Goal: Obtain resource: Download file/media

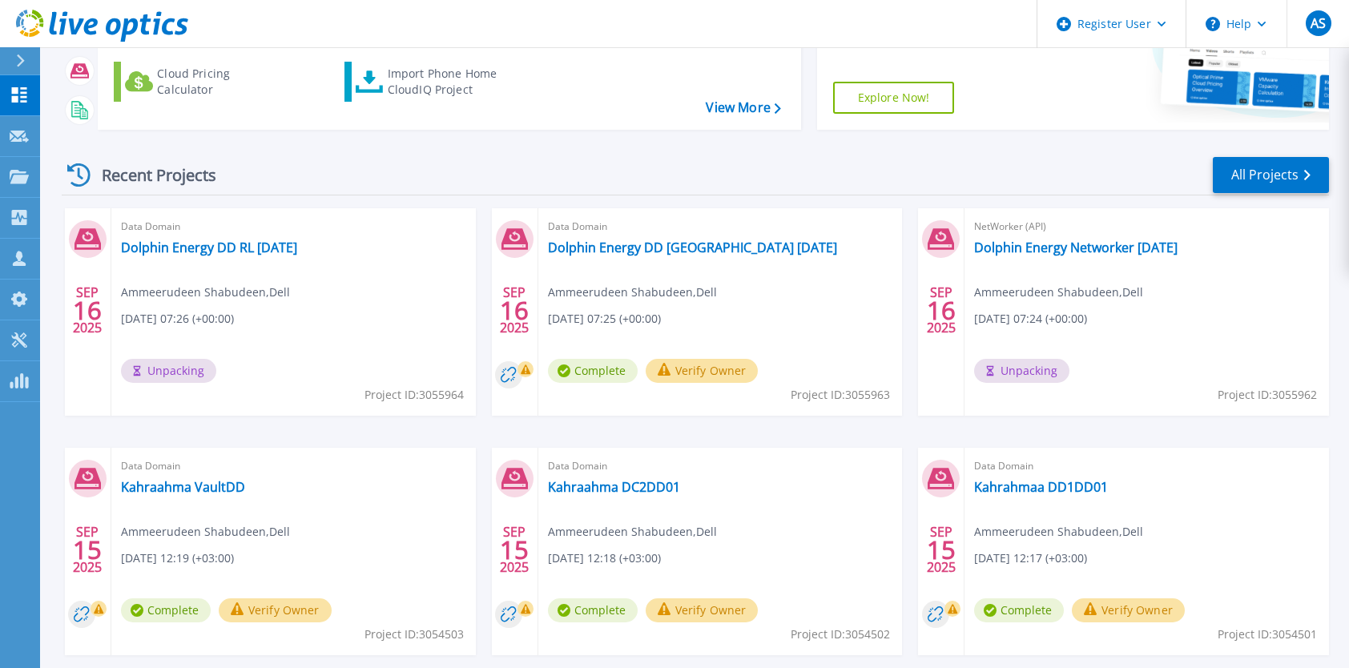
scroll to position [127, 0]
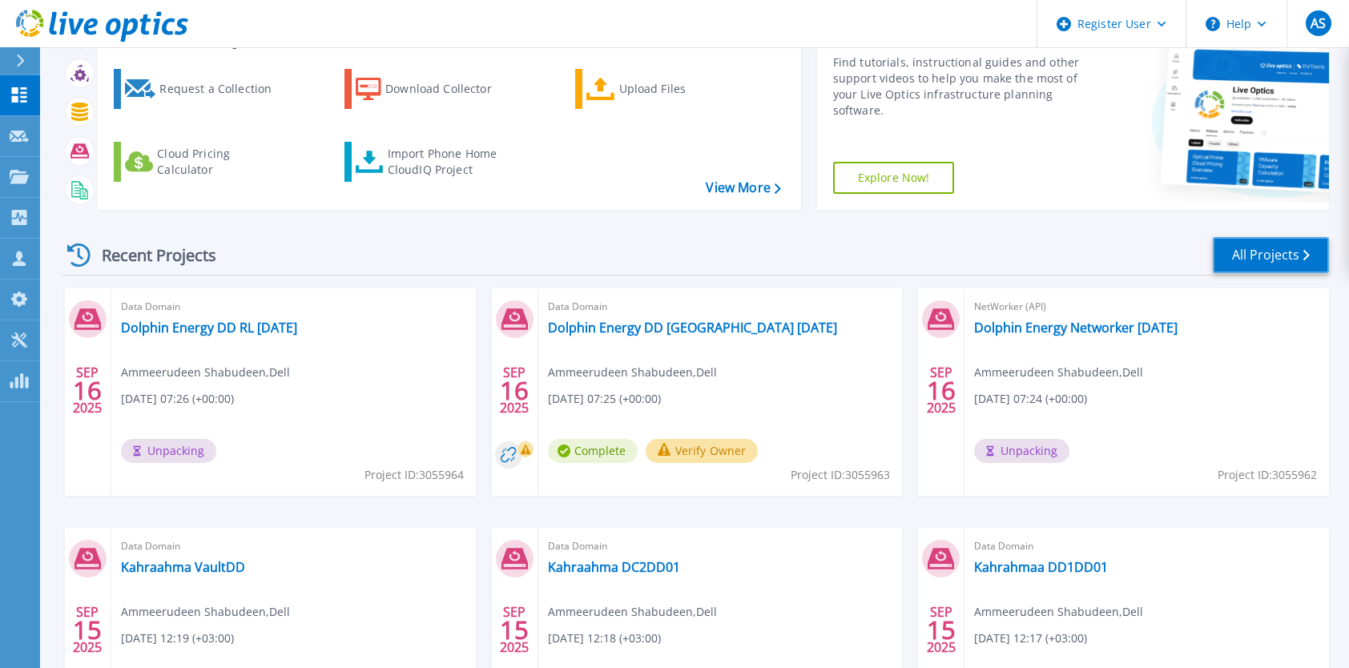
click at [1265, 260] on link "All Projects" at bounding box center [1270, 255] width 116 height 36
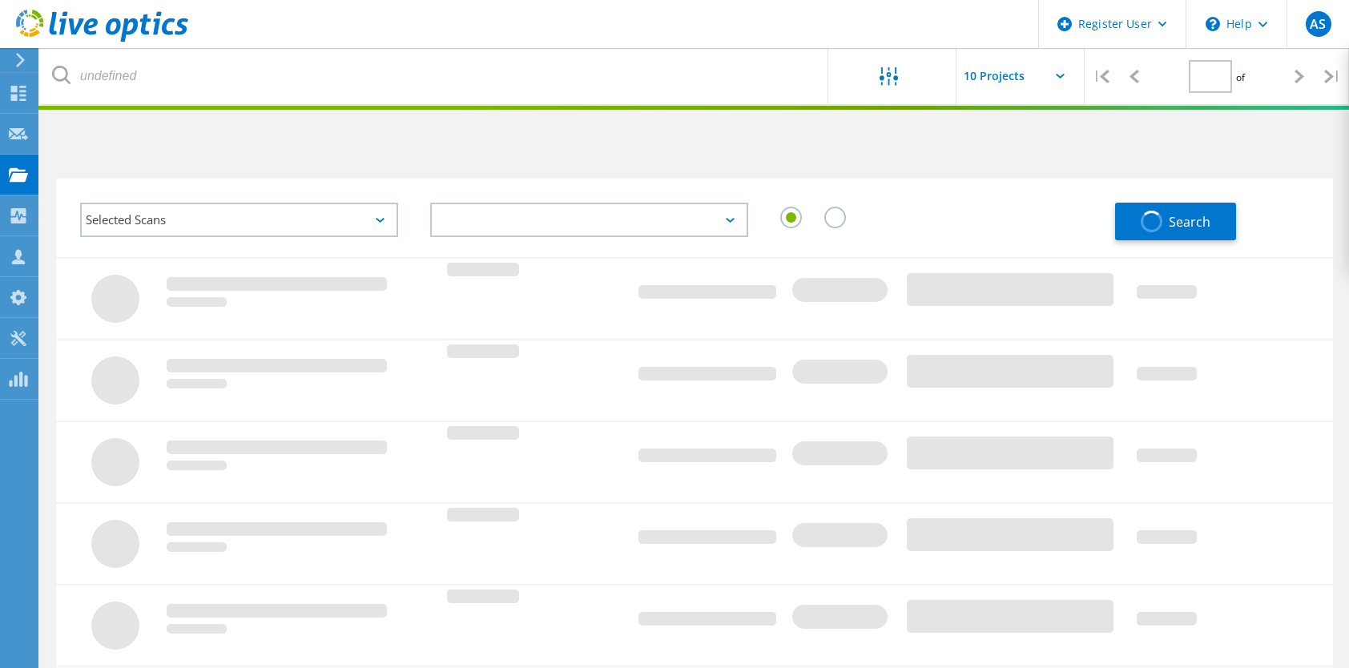
type input "1"
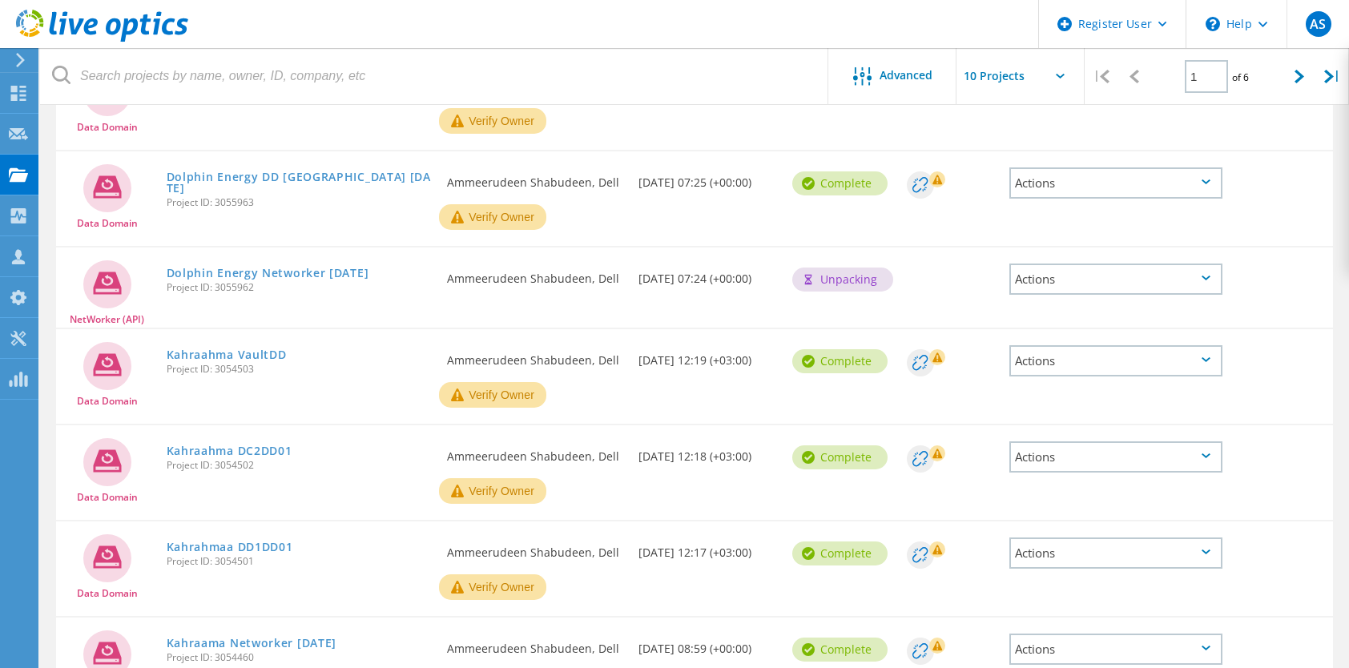
scroll to position [400, 0]
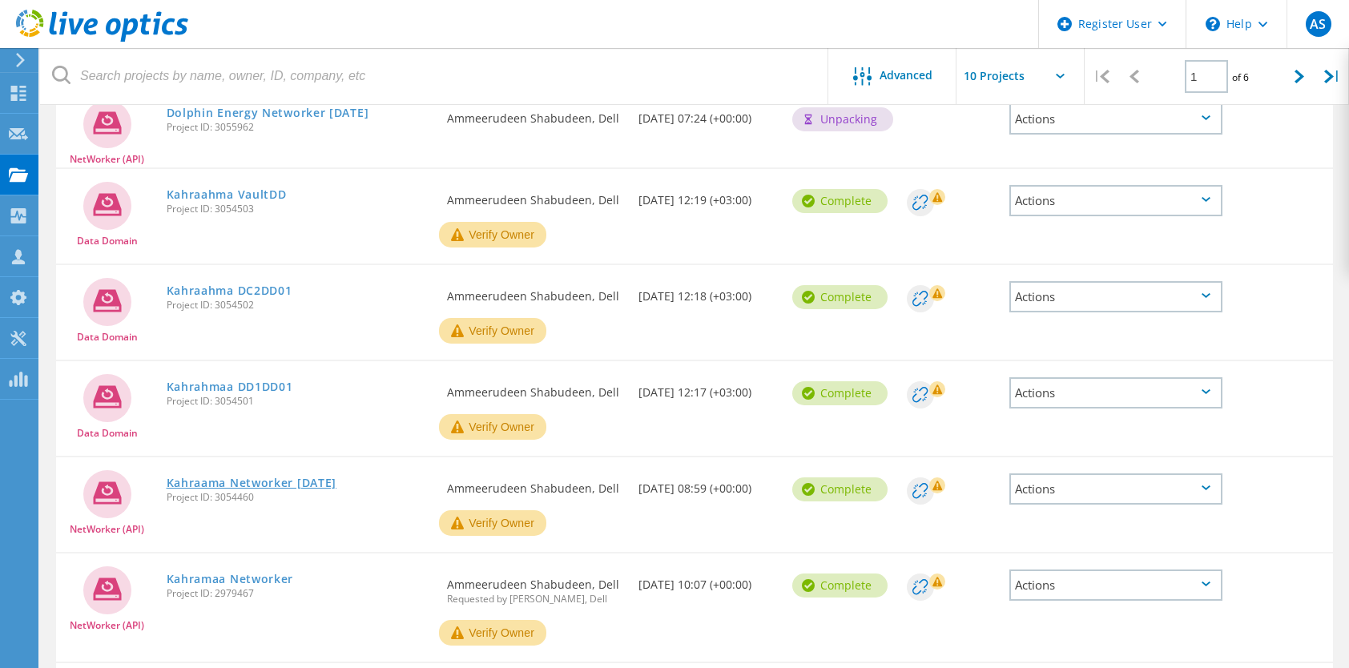
click at [337, 480] on link "Kahraama Networker [DATE]" at bounding box center [252, 482] width 171 height 11
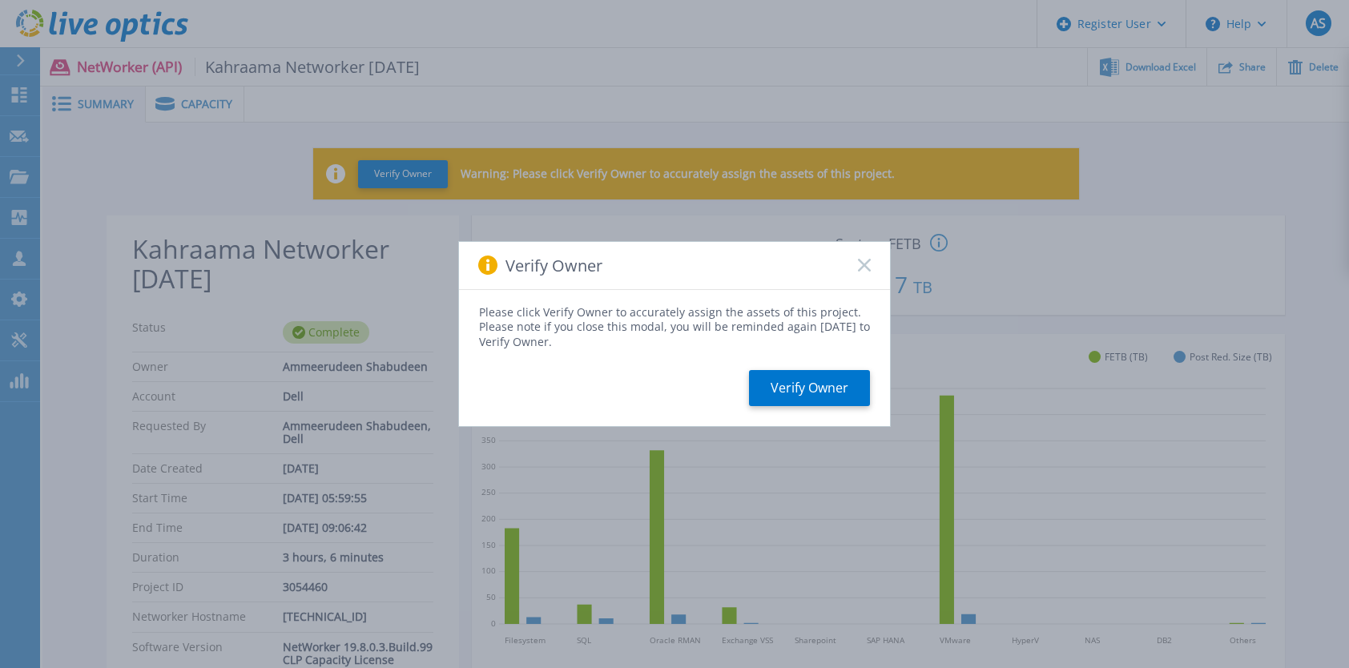
click at [862, 266] on rect at bounding box center [864, 266] width 14 height 14
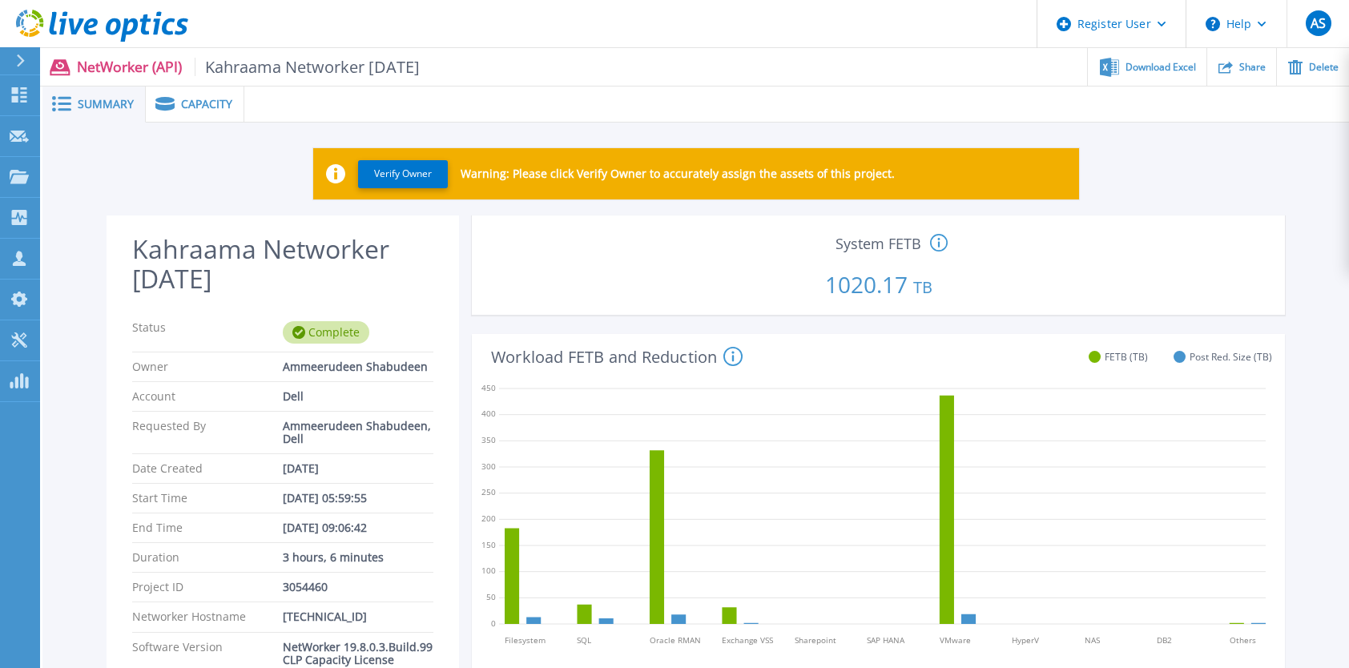
click at [935, 243] on icon at bounding box center [939, 243] width 18 height 19
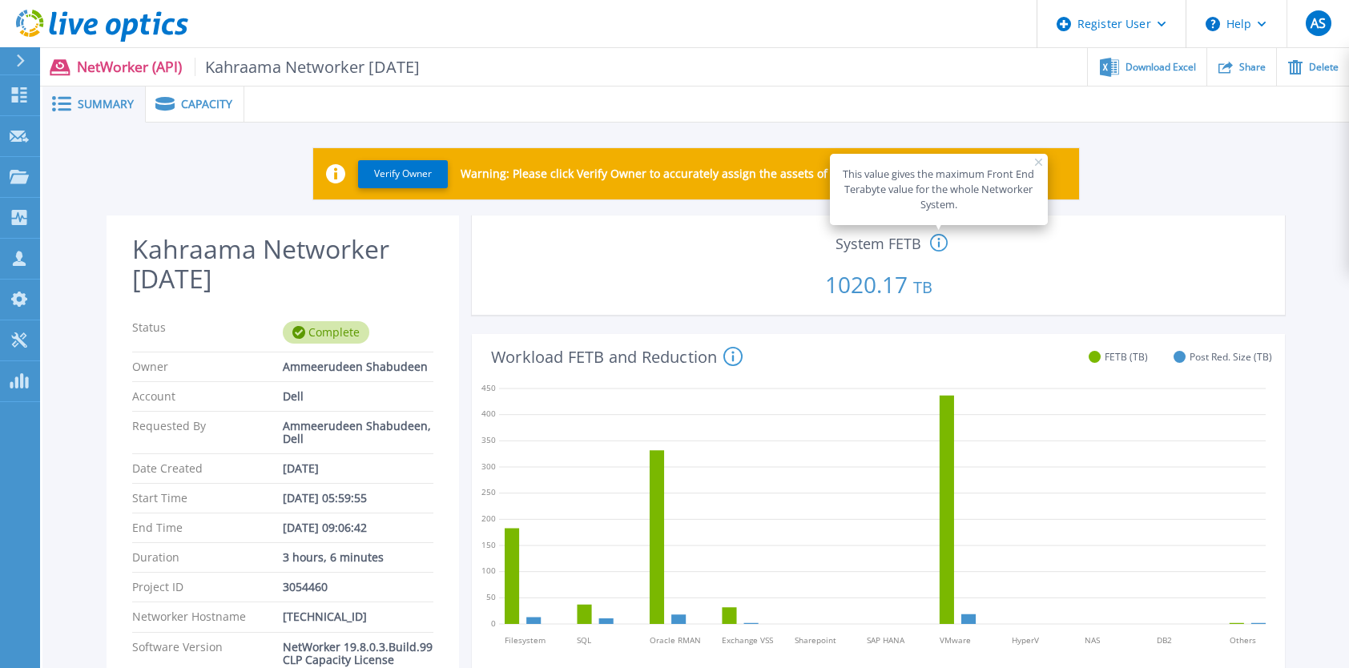
click at [1035, 163] on icon at bounding box center [1039, 163] width 8 height 8
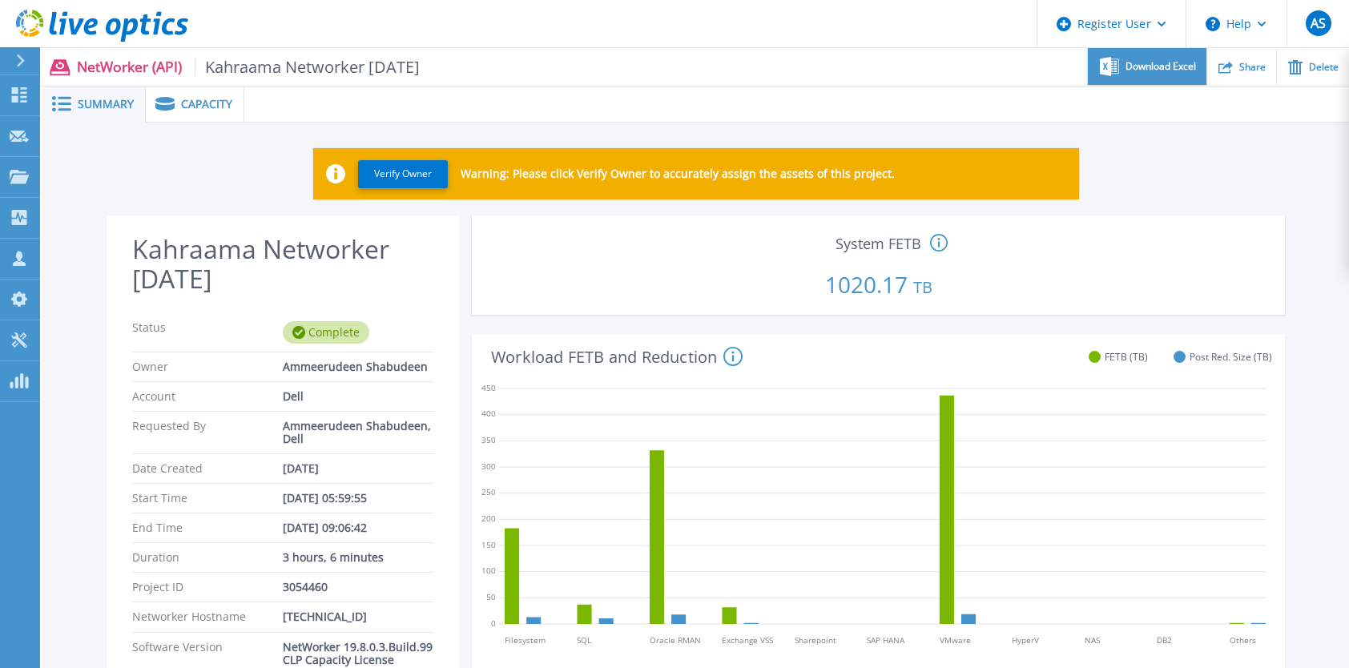
click at [1148, 66] on span "Download Excel" at bounding box center [1160, 67] width 70 height 10
click at [187, 110] on span "Capacity" at bounding box center [206, 103] width 51 height 11
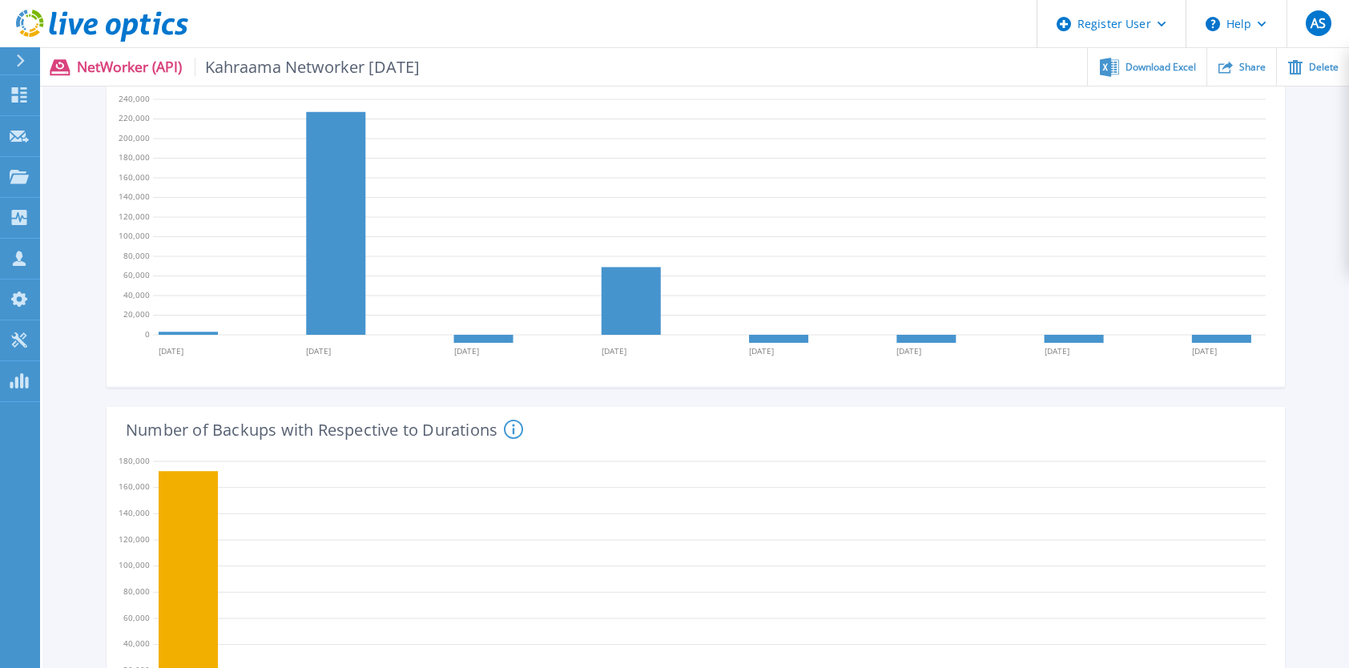
scroll to position [1041, 0]
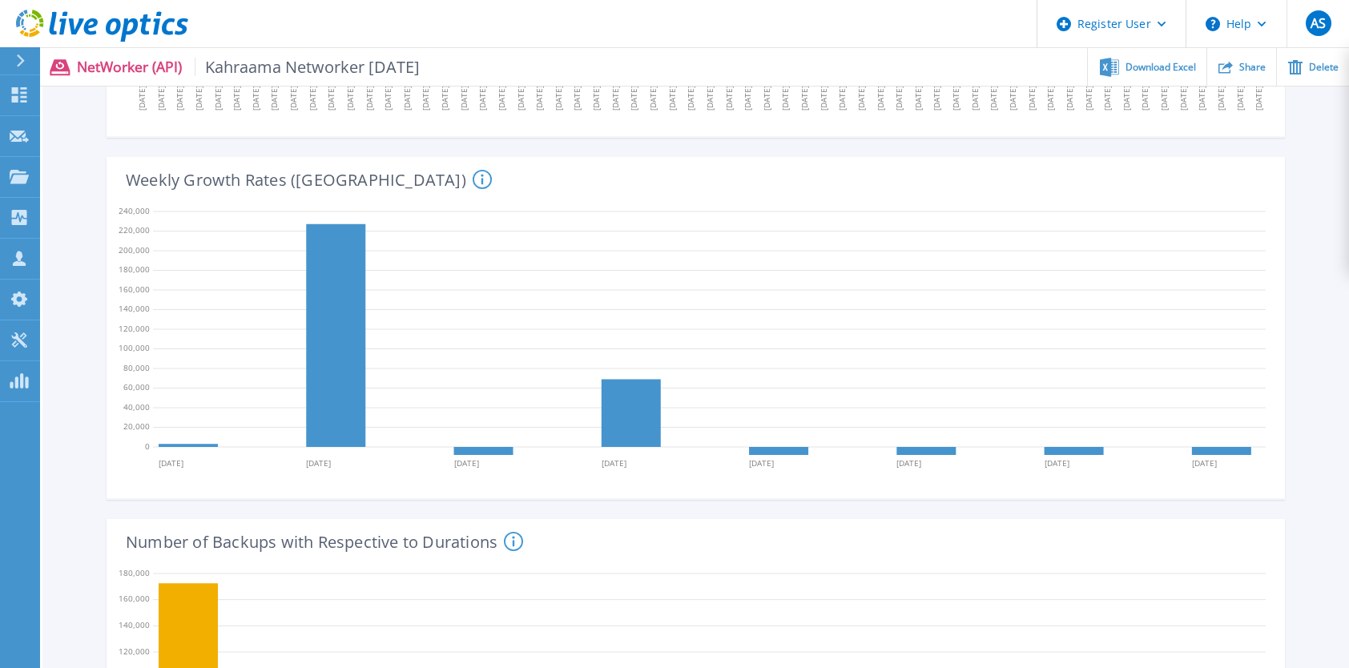
click at [472, 179] on icon at bounding box center [481, 179] width 19 height 19
click at [506, 187] on div "Weekly Growth Rates (GB) This Graph shows the weekly Backups growth rate for th…" at bounding box center [689, 178] width 1165 height 42
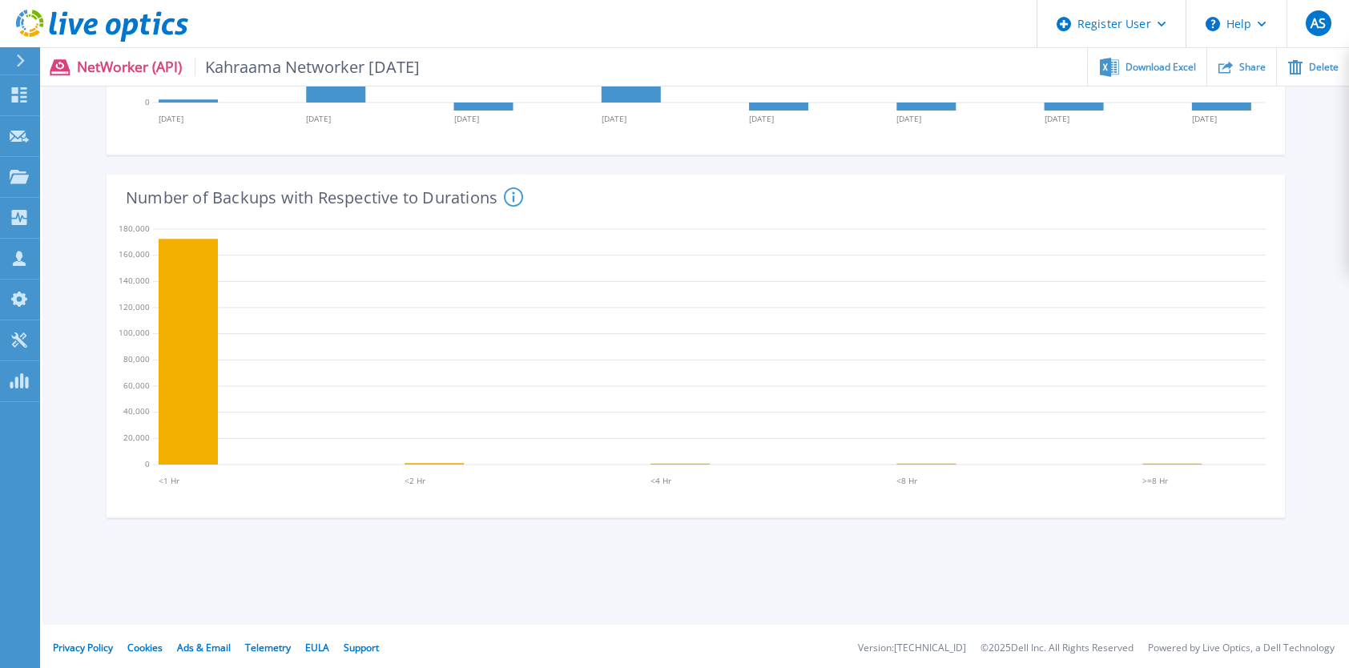
scroll to position [1389, 0]
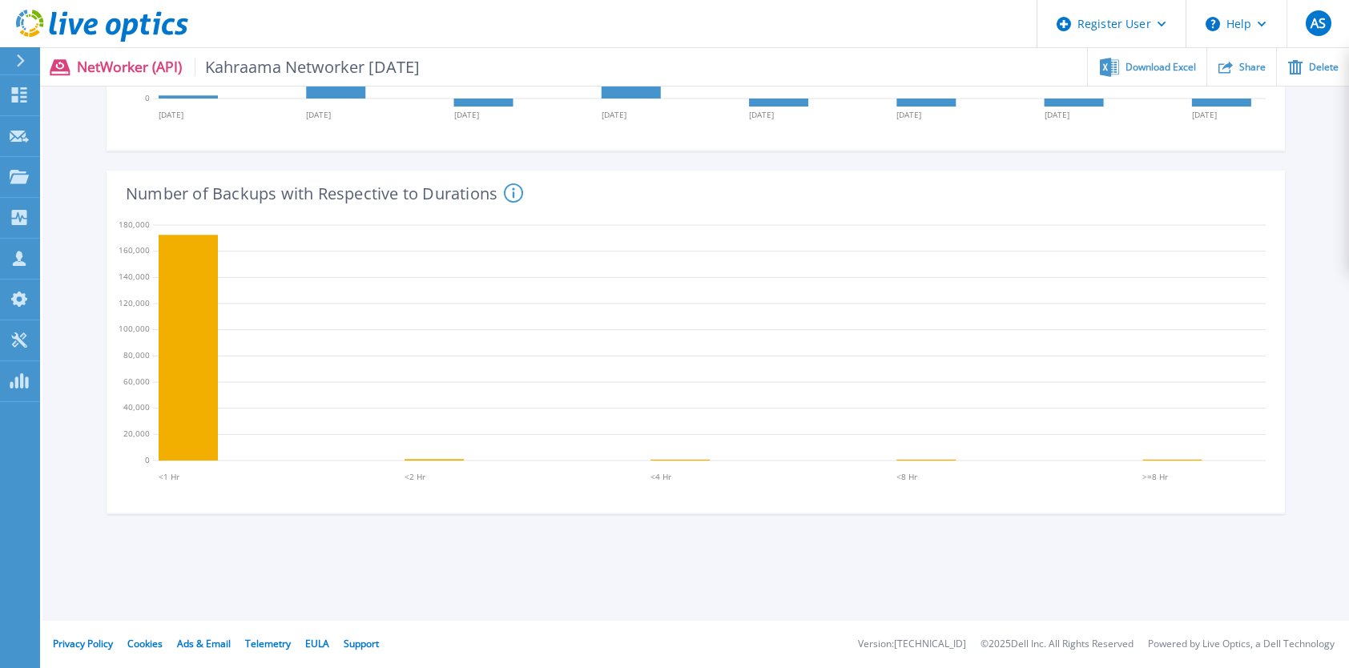
click at [516, 197] on icon at bounding box center [513, 192] width 19 height 19
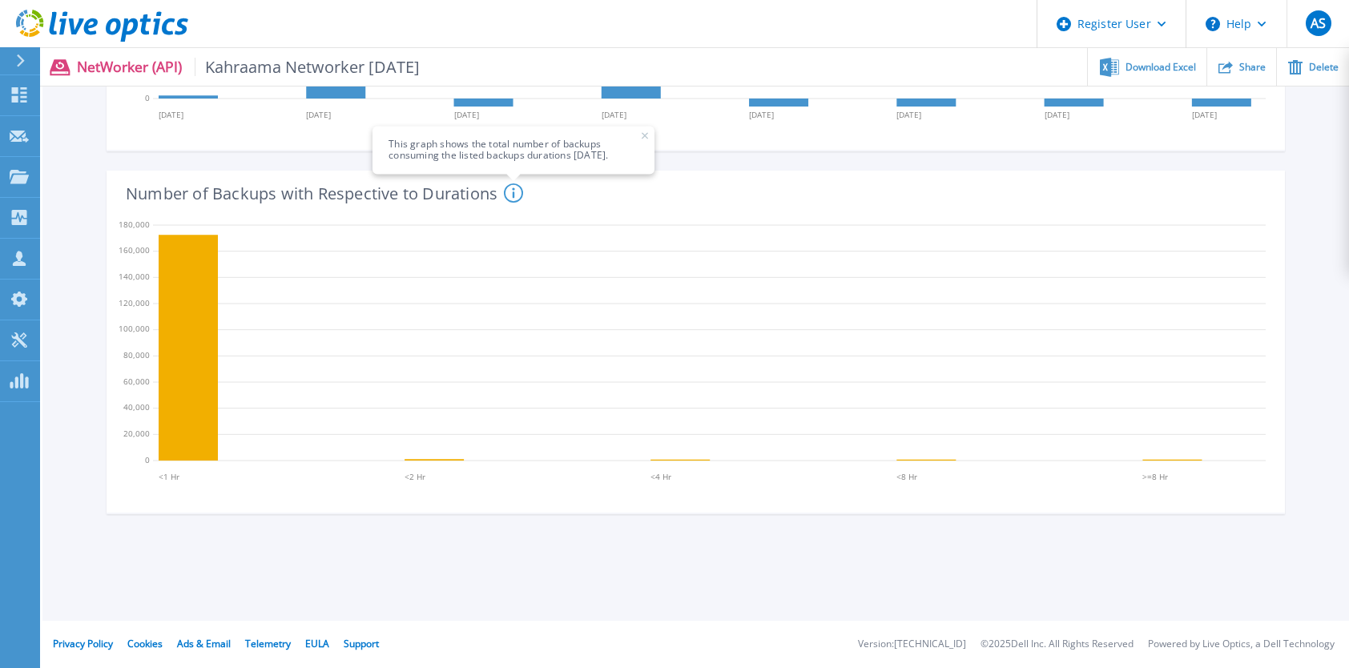
click at [516, 197] on icon at bounding box center [513, 192] width 19 height 19
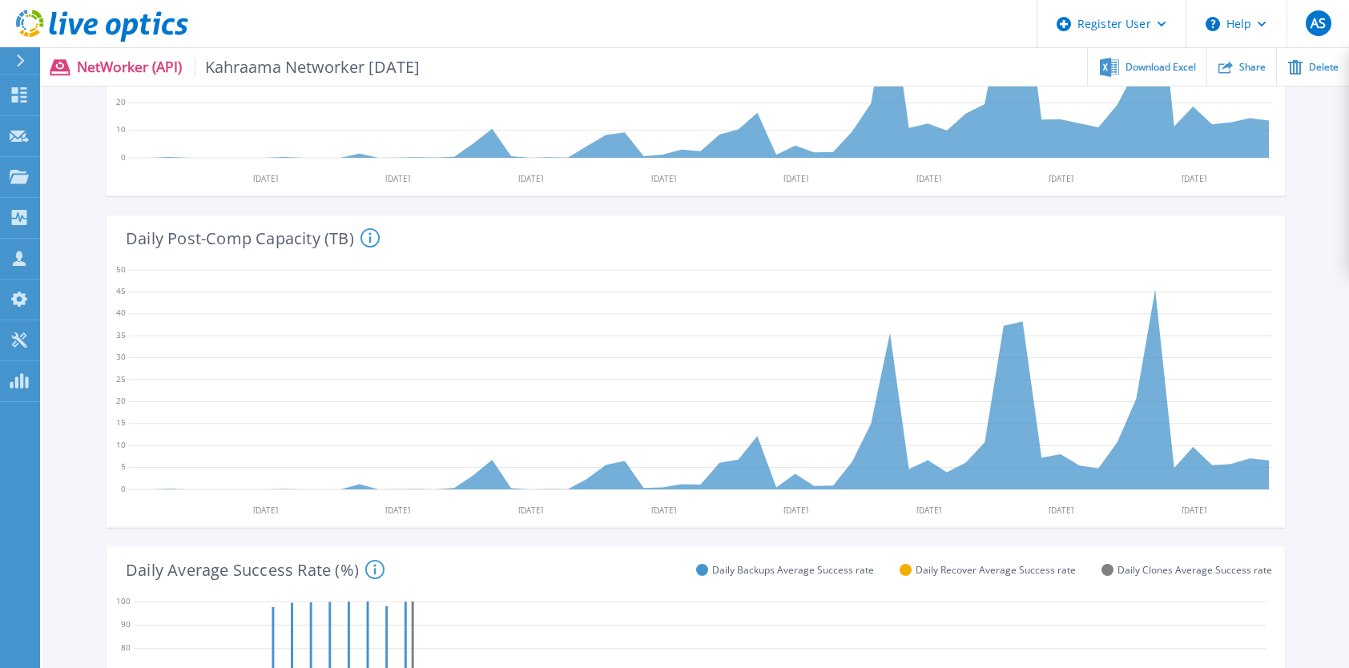
scroll to position [0, 0]
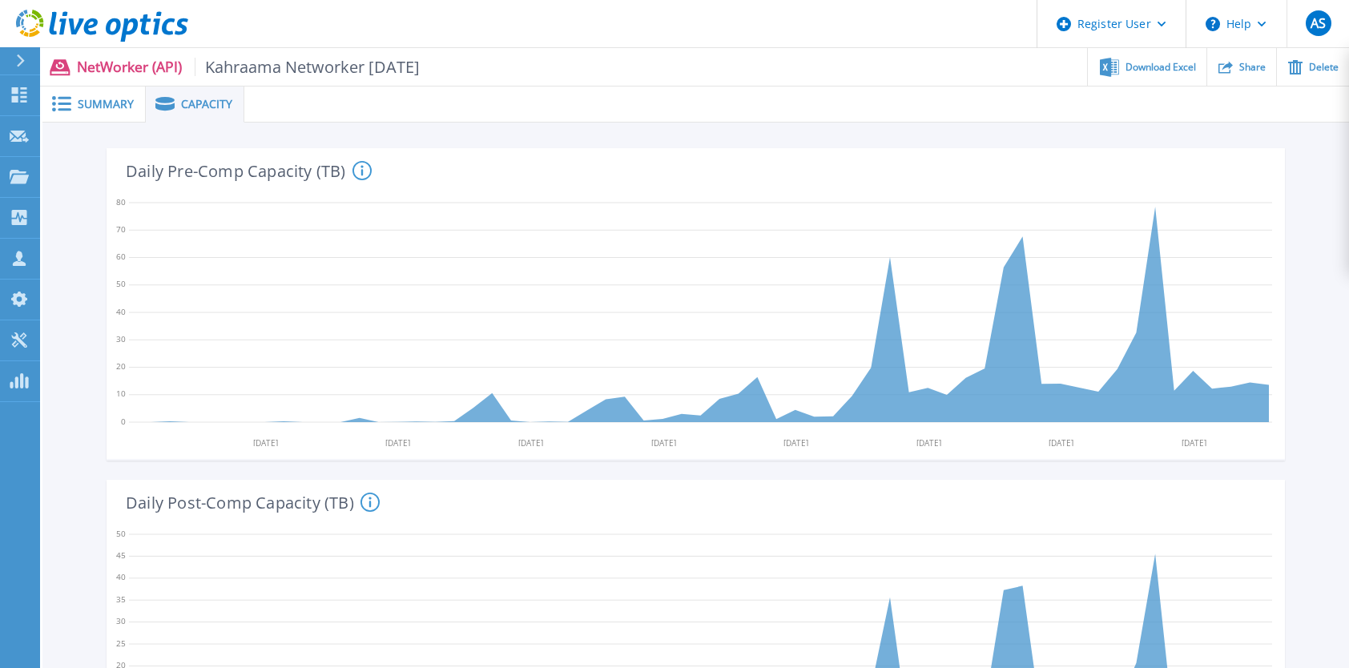
click at [100, 115] on div "Summary" at bounding box center [93, 104] width 103 height 36
